Goal: Navigation & Orientation: Find specific page/section

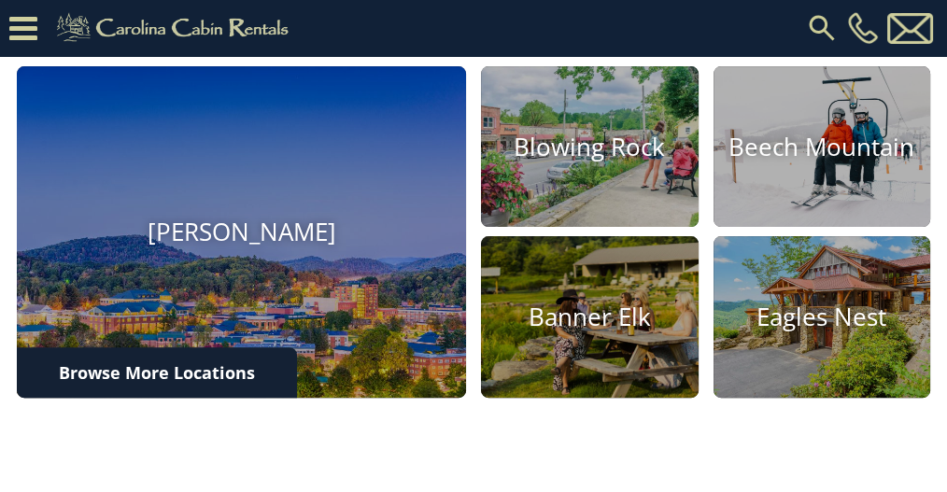
scroll to position [622, 0]
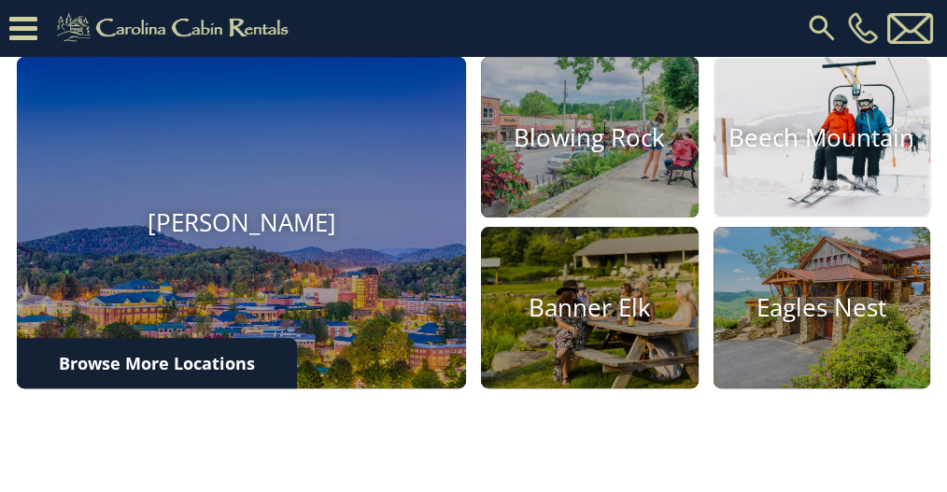
click at [801, 152] on h4 "Beech Mountain" at bounding box center [823, 137] width 218 height 29
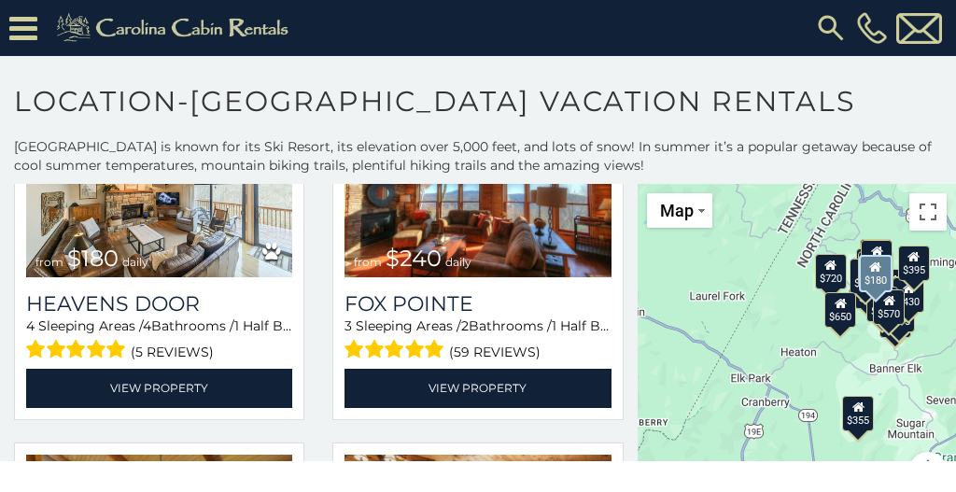
scroll to position [3984, 0]
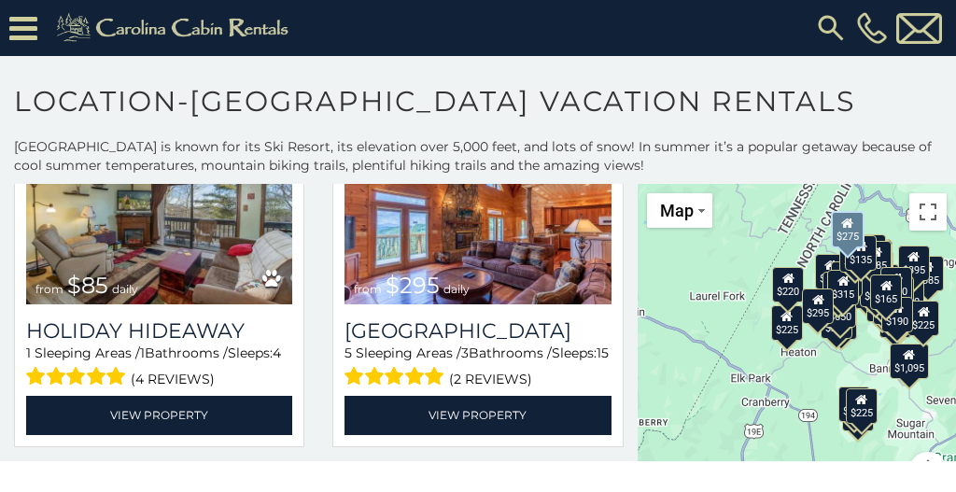
scroll to position [10284, 0]
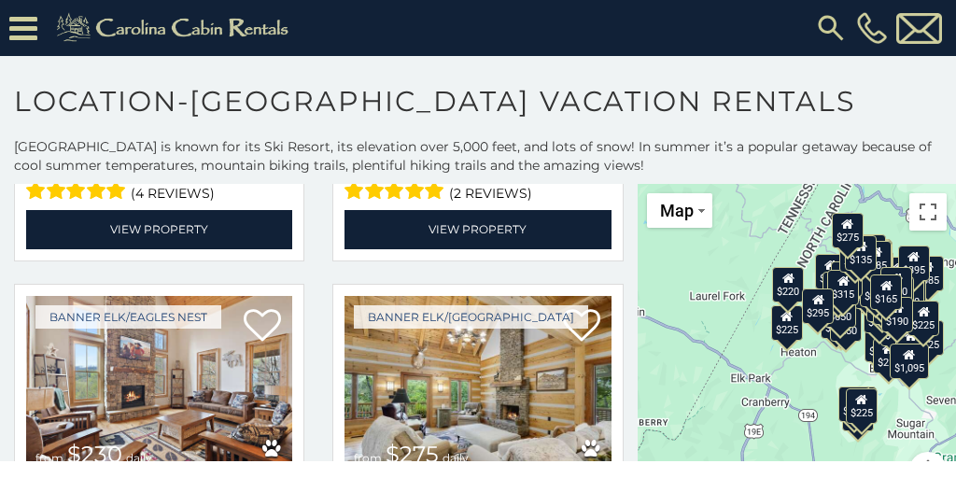
click at [899, 86] on h1 "Location-[GEOGRAPHIC_DATA] Vacation Rentals" at bounding box center [478, 110] width 956 height 53
